Goal: Task Accomplishment & Management: Use online tool/utility

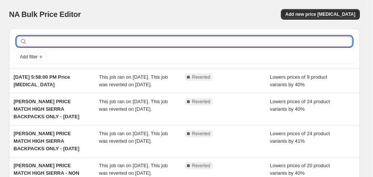
click at [71, 41] on input "text" at bounding box center [191, 41] width 324 height 11
type input "love luggage"
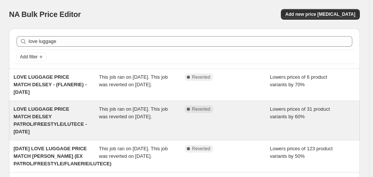
scroll to position [38, 0]
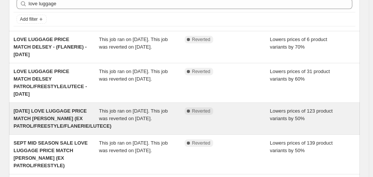
click at [55, 119] on span "[DATE] LOVE LUGGAGE PRICE MATCH [PERSON_NAME] (EX PATROL/FREESTYLE/FLANERIE/LUT…" at bounding box center [63, 118] width 98 height 21
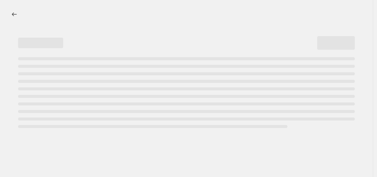
select select "percentage"
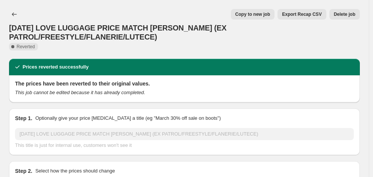
click at [259, 15] on span "Copy to new job" at bounding box center [252, 14] width 35 height 6
select select "percentage"
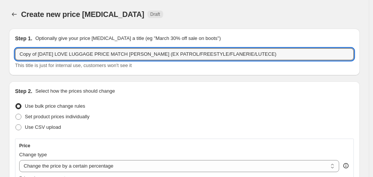
drag, startPoint x: 32, startPoint y: 55, endPoint x: 10, endPoint y: 54, distance: 21.5
click at [10, 54] on div "Step 1. Optionally give your price [MEDICAL_DATA] a title (eg "March 30% off sa…" at bounding box center [184, 52] width 351 height 47
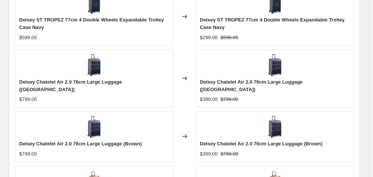
scroll to position [602, 0]
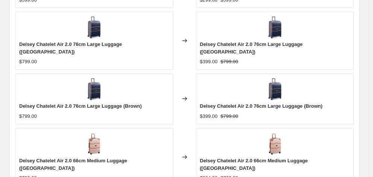
type input "[DATE] LOVE LUGGAGE PRICE MATCH [PERSON_NAME] (EX PATROL/FREESTYLE/FLANERIE/LUT…"
checkbox input "true"
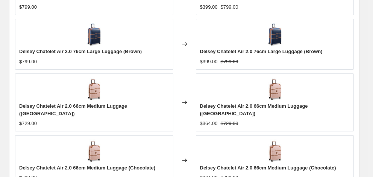
scroll to position [731, 0]
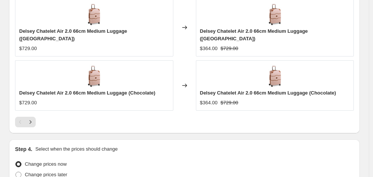
type input "[DATE]"
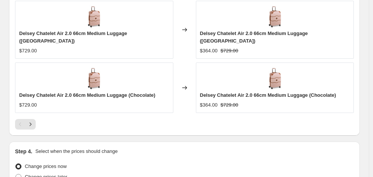
type input "06:00"
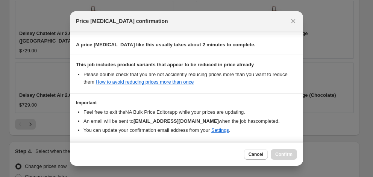
scroll to position [153, 0]
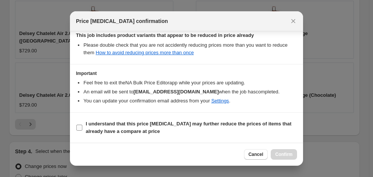
click at [151, 125] on b "I understand that this price [MEDICAL_DATA] may further reduce the prices of it…" at bounding box center [189, 127] width 206 height 13
click at [82, 125] on input "I understand that this price [MEDICAL_DATA] may further reduce the prices of it…" at bounding box center [79, 128] width 6 height 6
checkbox input "true"
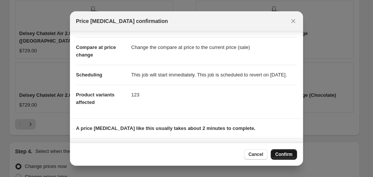
scroll to position [75, 0]
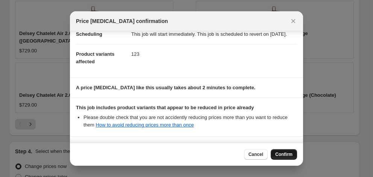
click at [285, 154] on span "Confirm" at bounding box center [283, 154] width 17 height 6
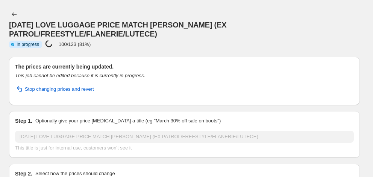
select select "percentage"
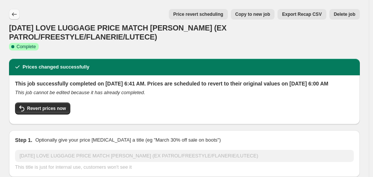
click at [18, 15] on icon "Price change jobs" at bounding box center [15, 15] width 8 height 8
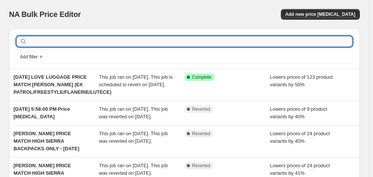
click at [118, 39] on input "text" at bounding box center [191, 41] width 324 height 11
type input "flanarie"
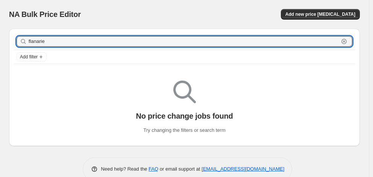
drag, startPoint x: 50, startPoint y: 43, endPoint x: 23, endPoint y: 42, distance: 26.3
click at [24, 42] on div "flanarie Clear" at bounding box center [185, 41] width 336 height 11
type input "delsey"
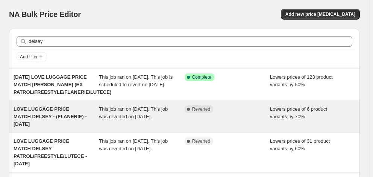
click at [56, 116] on span "LOVE LUGGAGE PRICE MATCH DELSEY - (FLANERIE) - [DATE]" at bounding box center [50, 116] width 73 height 21
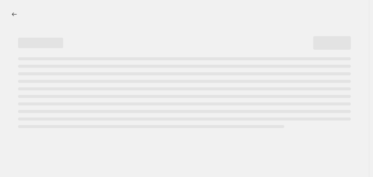
select select "percentage"
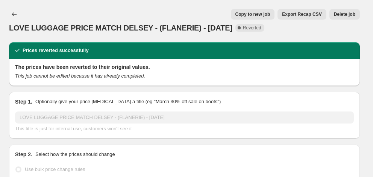
click at [256, 16] on span "Copy to new job" at bounding box center [252, 14] width 35 height 6
select select "percentage"
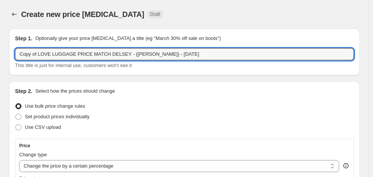
drag, startPoint x: 38, startPoint y: 54, endPoint x: 0, endPoint y: 53, distance: 38.0
click at [137, 54] on input "LOVE LUGGAGE PRICE MATCH DELSEY - (FLANERIE) - [DATE]" at bounding box center [184, 54] width 339 height 12
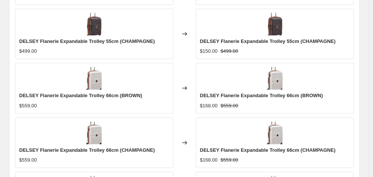
scroll to position [600, 0]
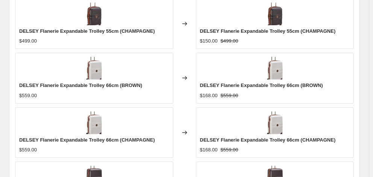
type input "LOVE LUGGAGE PRICE MATCH DELSEY - (FLANERIE) - [DATE]"
checkbox input "true"
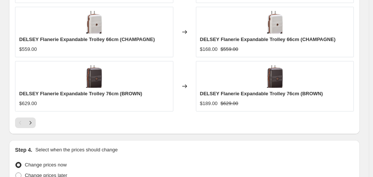
scroll to position [713, 0]
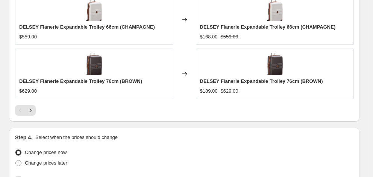
type input "[DATE]"
type input "06:00"
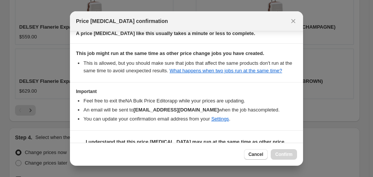
scroll to position [146, 0]
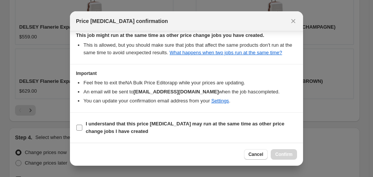
click at [190, 126] on b "I understand that this price [MEDICAL_DATA] may run at the same time as other p…" at bounding box center [185, 127] width 199 height 13
click at [82, 126] on input "I understand that this price [MEDICAL_DATA] may run at the same time as other p…" at bounding box center [79, 128] width 6 height 6
checkbox input "true"
click at [286, 154] on span "Confirm" at bounding box center [283, 154] width 17 height 6
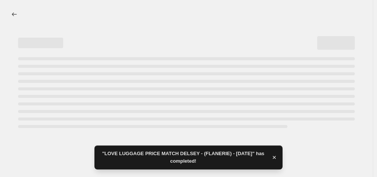
select select "percentage"
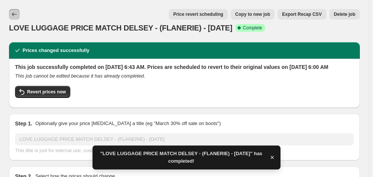
click at [10, 15] on button "Price change jobs" at bounding box center [14, 14] width 11 height 11
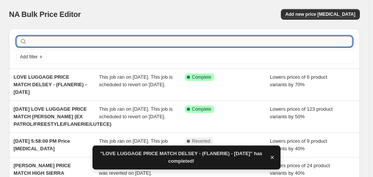
click at [88, 41] on input "text" at bounding box center [191, 41] width 324 height 11
type input "love luggage"
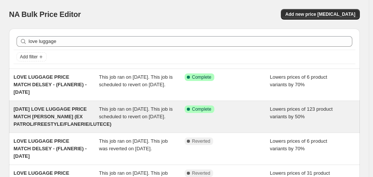
scroll to position [38, 0]
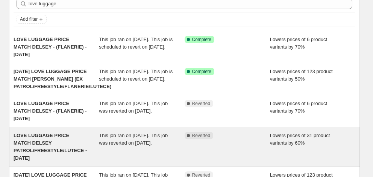
click at [66, 142] on div "LOVE LUGGAGE PRICE MATCH DELSEY PATROL/FREESTYLE/LUTECE - [DATE]" at bounding box center [56, 147] width 85 height 30
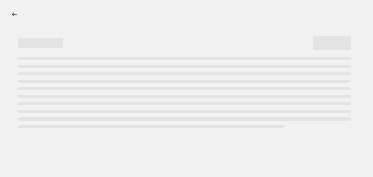
select select "percentage"
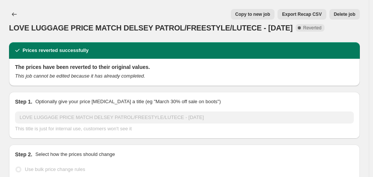
click at [266, 16] on span "Copy to new job" at bounding box center [252, 14] width 35 height 6
select select "percentage"
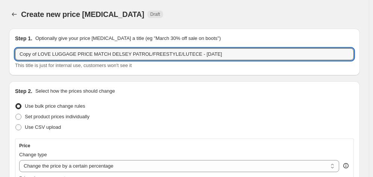
drag, startPoint x: 37, startPoint y: 54, endPoint x: -5, endPoint y: 53, distance: 42.5
click at [0, 53] on html "Home Settings Plans Skip to content Create new price [MEDICAL_DATA]. This page …" at bounding box center [186, 88] width 373 height 177
click at [169, 54] on input "LOVE LUGGAGE PRICE MATCH DELSEY PATROL/FREESTYLE/LUTECE - [DATE]" at bounding box center [184, 54] width 339 height 12
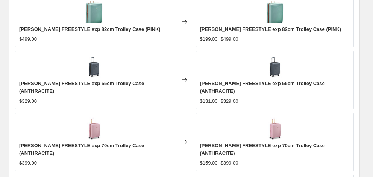
scroll to position [603, 0]
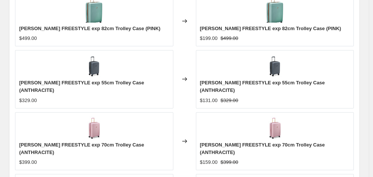
type input "LOVE LUGGAGE PRICE MATCH DELSEY PATROL/FREESTYLE/LUTECE - [DATE]"
checkbox input "true"
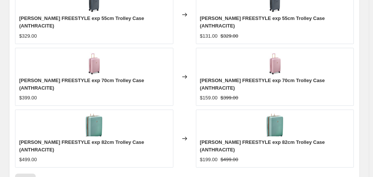
scroll to position [731, 0]
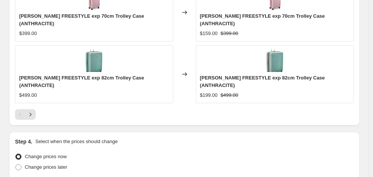
type input "[DATE]"
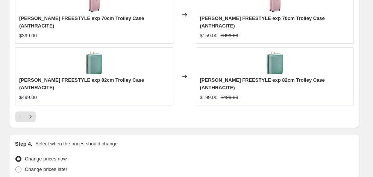
type input "06:00"
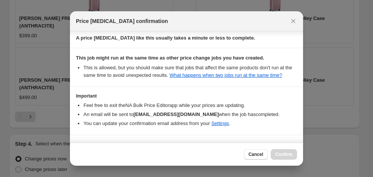
scroll to position [146, 0]
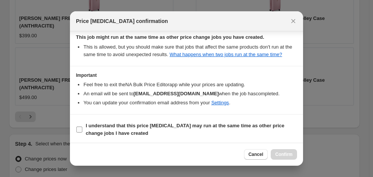
click at [169, 123] on b "I understand that this price [MEDICAL_DATA] may run at the same time as other p…" at bounding box center [185, 129] width 199 height 13
click at [82, 126] on input "I understand that this price [MEDICAL_DATA] may run at the same time as other p…" at bounding box center [79, 129] width 6 height 6
checkbox input "true"
click at [287, 153] on span "Confirm" at bounding box center [283, 154] width 17 height 6
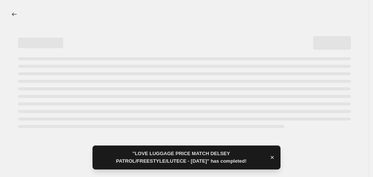
select select "percentage"
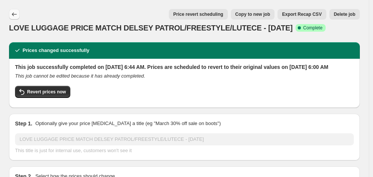
click at [18, 14] on button "Price change jobs" at bounding box center [14, 14] width 11 height 11
